Goal: Find specific page/section: Find specific page/section

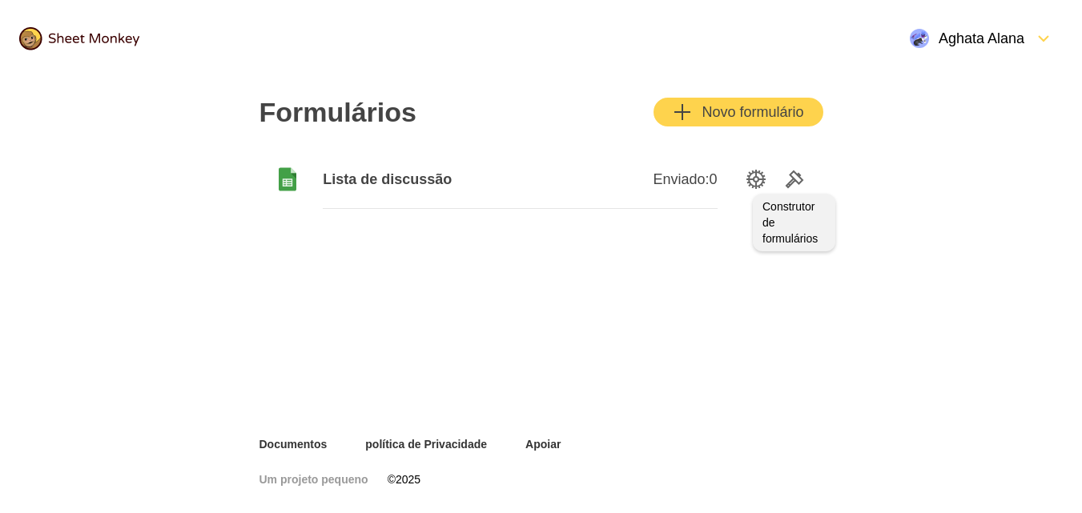
click at [785, 180] on icon "Ferramentas" at bounding box center [794, 179] width 19 height 19
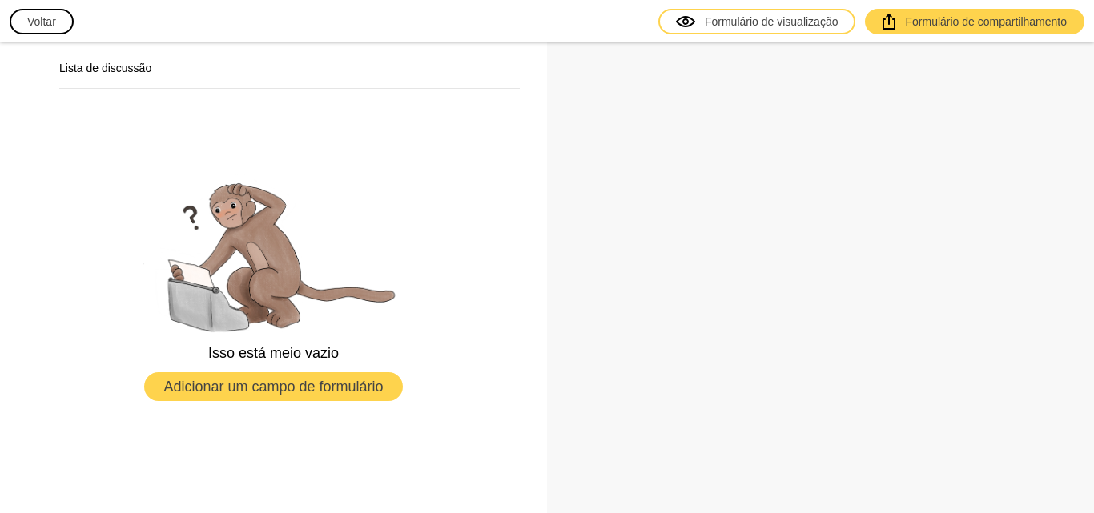
click at [51, 13] on button "Voltar" at bounding box center [42, 22] width 64 height 26
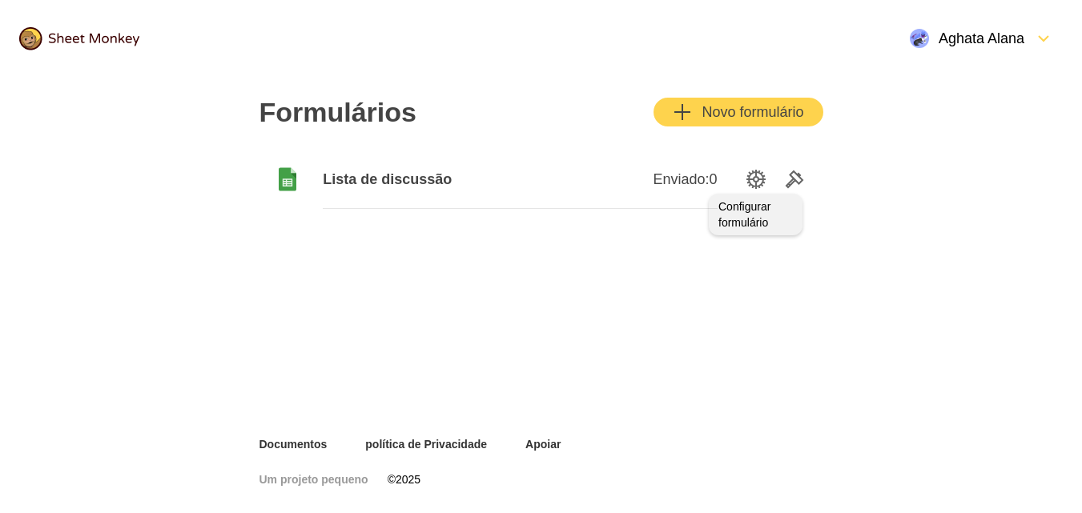
click at [756, 181] on icon "Opções de configuração" at bounding box center [755, 179] width 19 height 19
click at [520, 179] on div "Enviado: 0" at bounding box center [618, 180] width 197 height 58
click at [414, 185] on font "Lista de discussão" at bounding box center [387, 179] width 129 height 16
